Goal: Information Seeking & Learning: Find specific fact

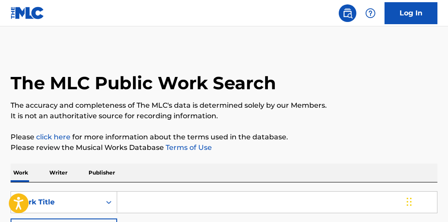
click at [200, 205] on input "Search Form" at bounding box center [277, 202] width 320 height 21
type input "obvious"
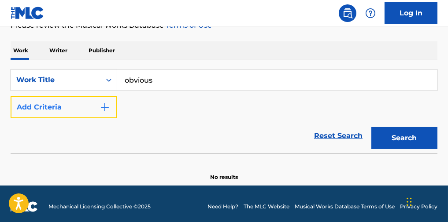
click at [99, 115] on button "Add Criteria" at bounding box center [64, 107] width 107 height 22
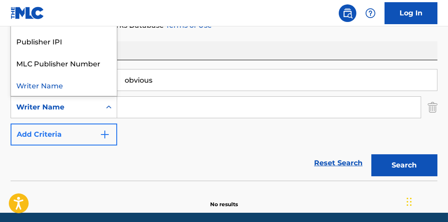
click at [99, 115] on div "Writer Name" at bounding box center [56, 107] width 90 height 17
click at [159, 112] on input "Search Form" at bounding box center [269, 107] width 304 height 21
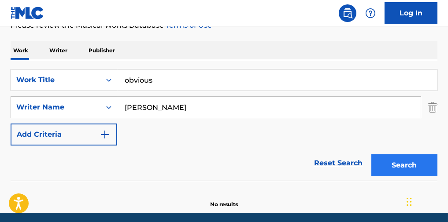
type input "[PERSON_NAME]"
click at [385, 167] on button "Search" at bounding box center [404, 166] width 66 height 22
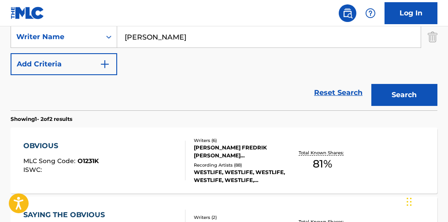
scroll to position [206, 0]
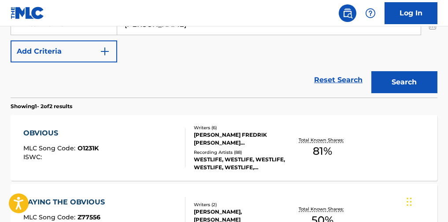
click at [54, 139] on div "OBVIOUS" at bounding box center [60, 133] width 75 height 11
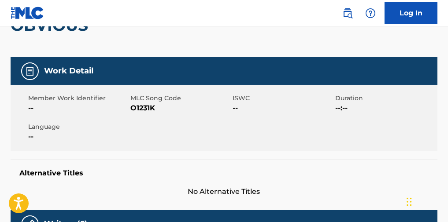
scroll to position [8, 0]
